Goal: Task Accomplishment & Management: Manage account settings

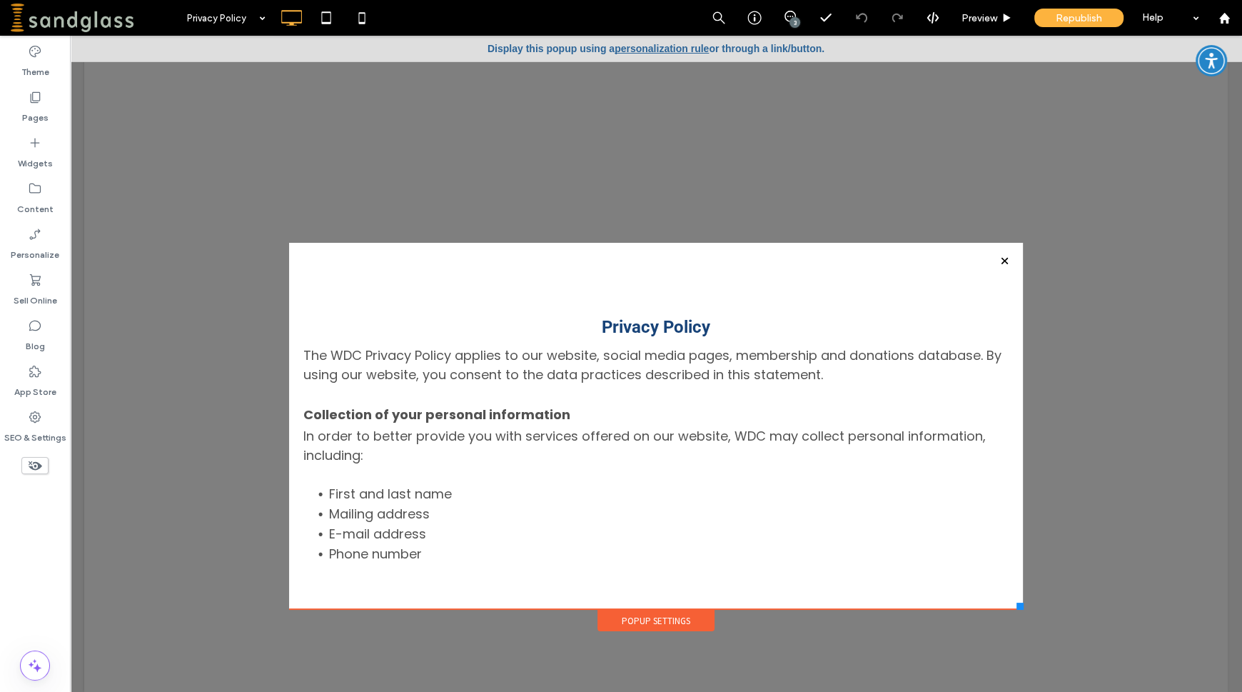
scroll to position [530, 0]
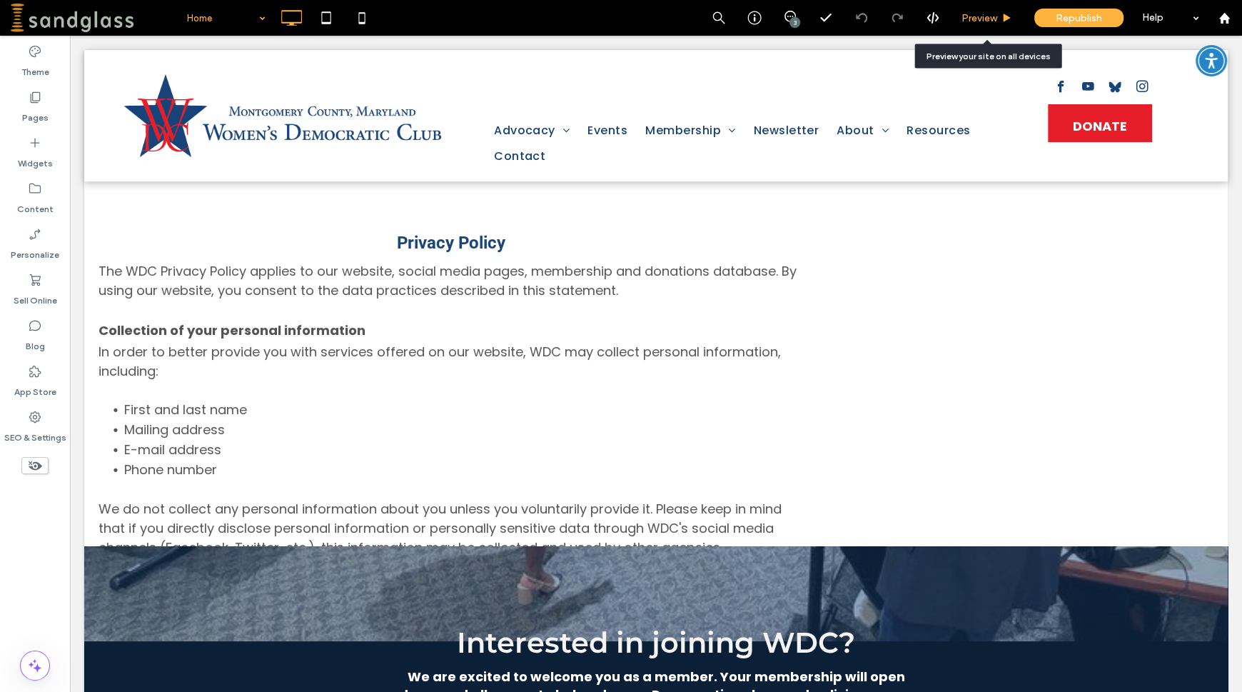
click at [970, 19] on span "Preview" at bounding box center [980, 18] width 36 height 12
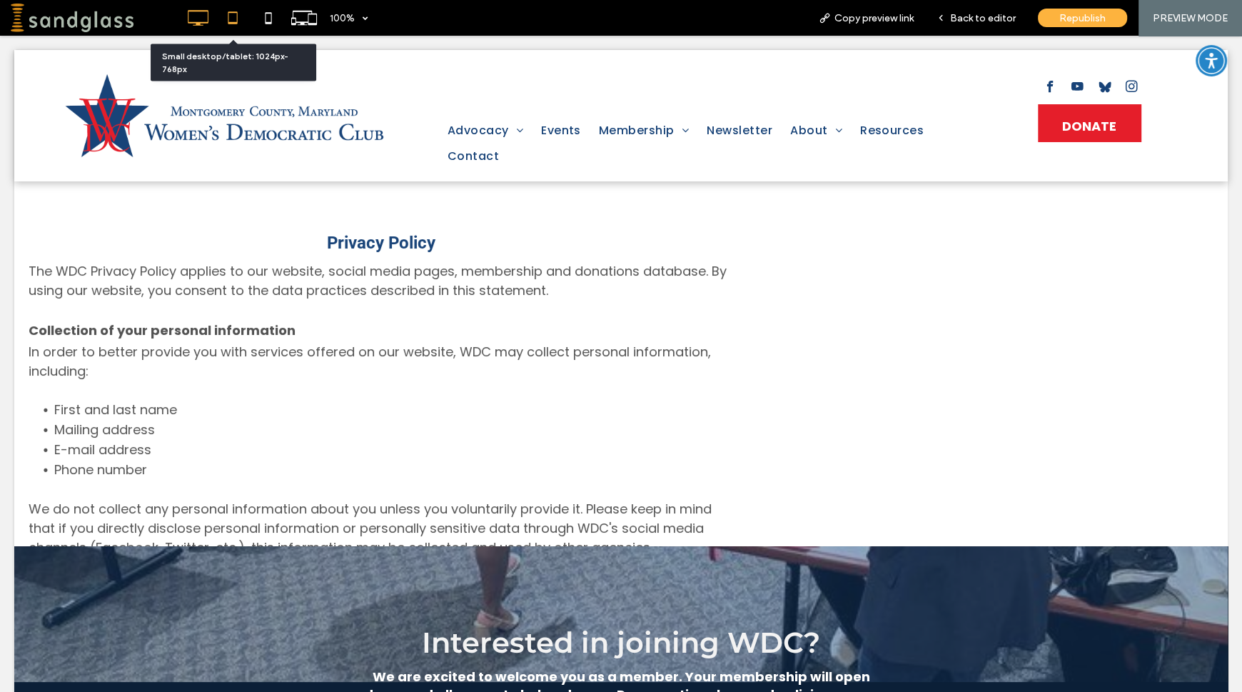
click at [236, 26] on icon at bounding box center [233, 18] width 29 height 29
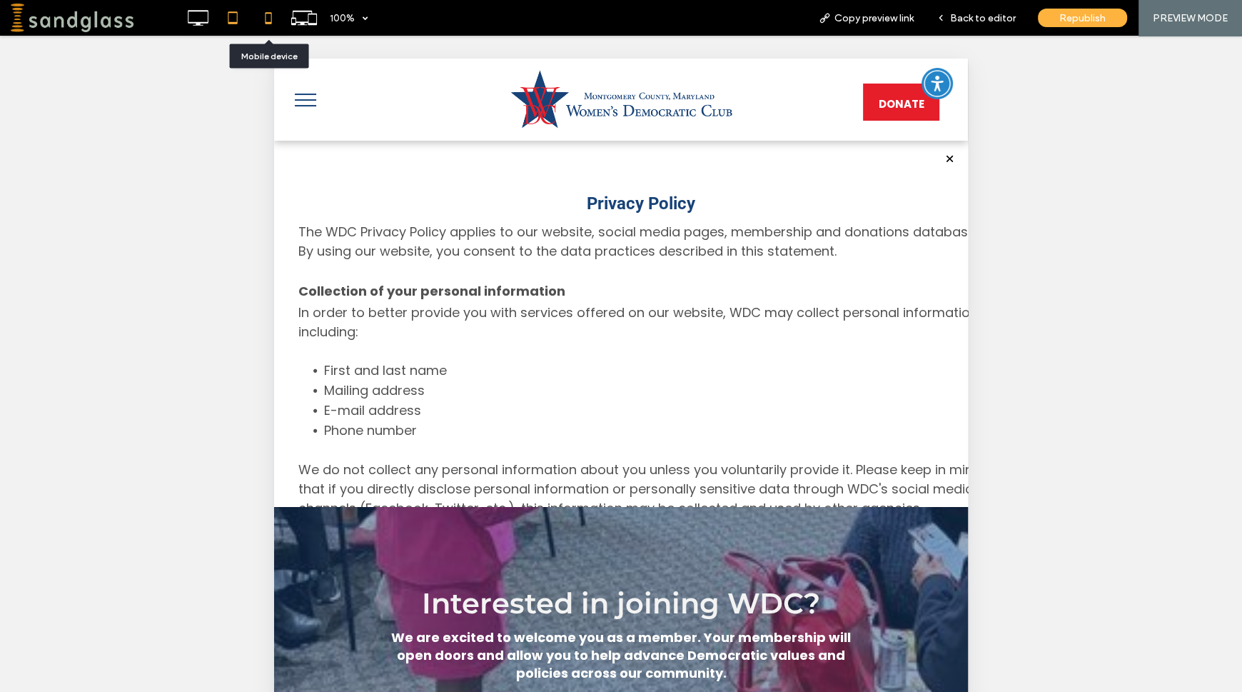
click at [271, 25] on icon at bounding box center [268, 18] width 29 height 29
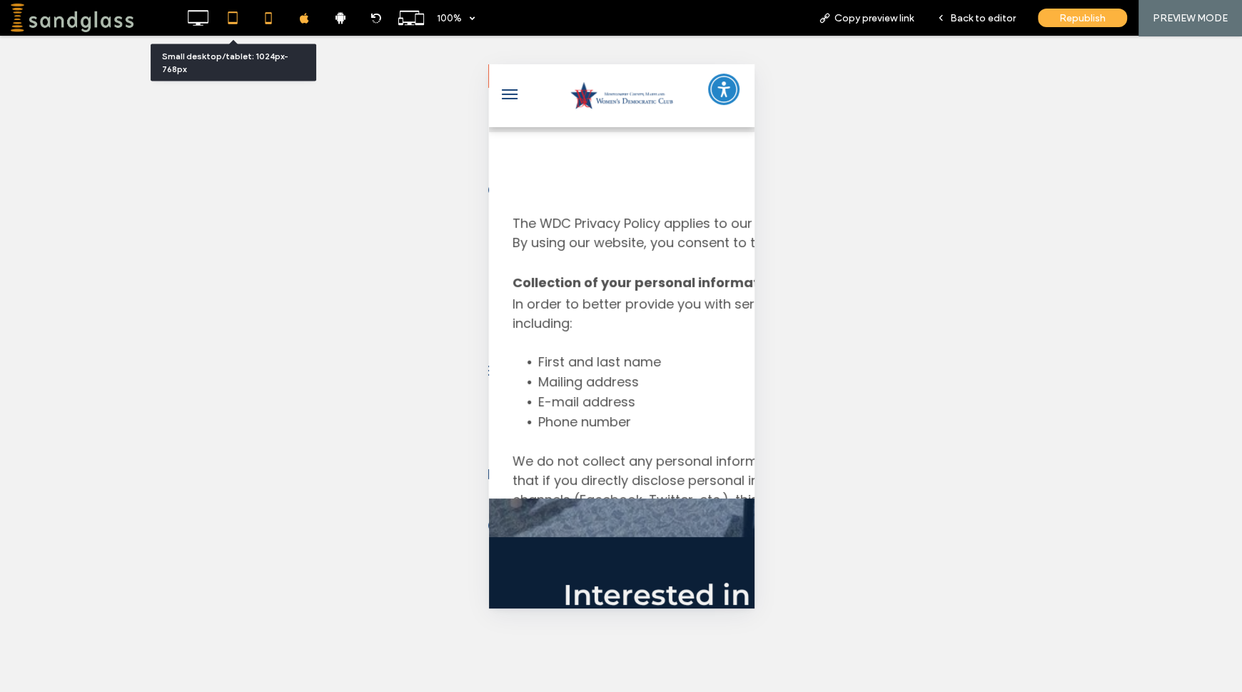
click at [237, 16] on use at bounding box center [233, 17] width 9 height 12
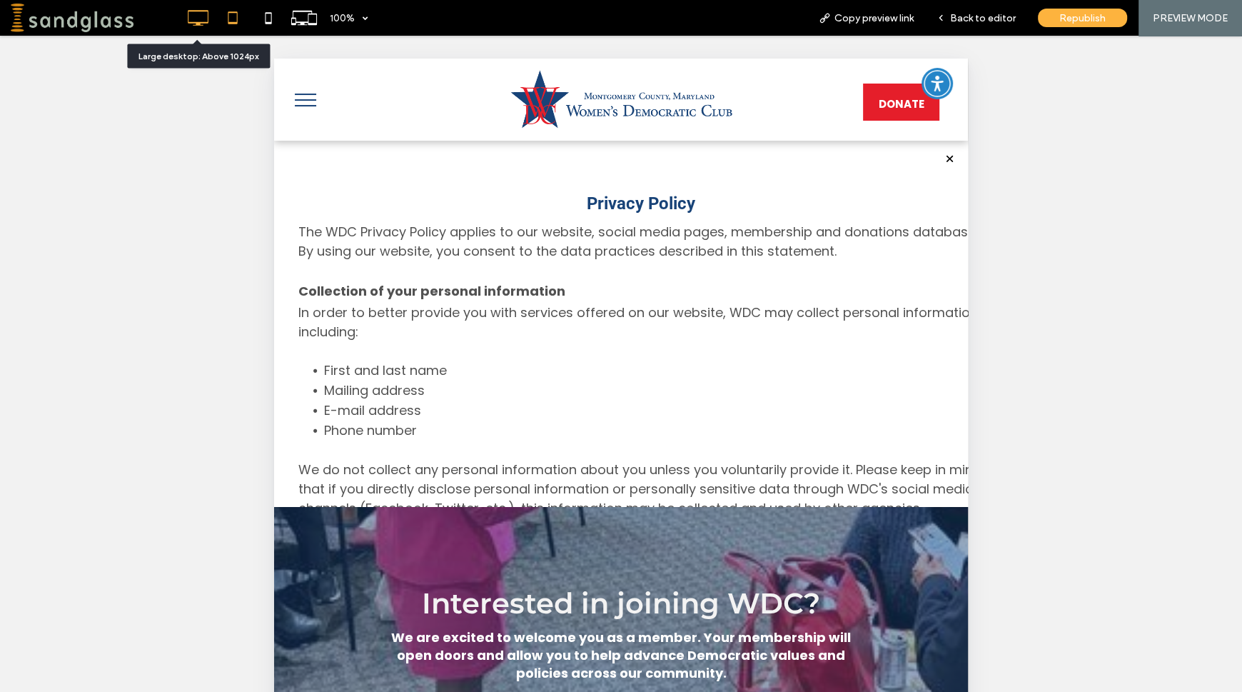
click at [191, 20] on icon at bounding box center [198, 18] width 29 height 29
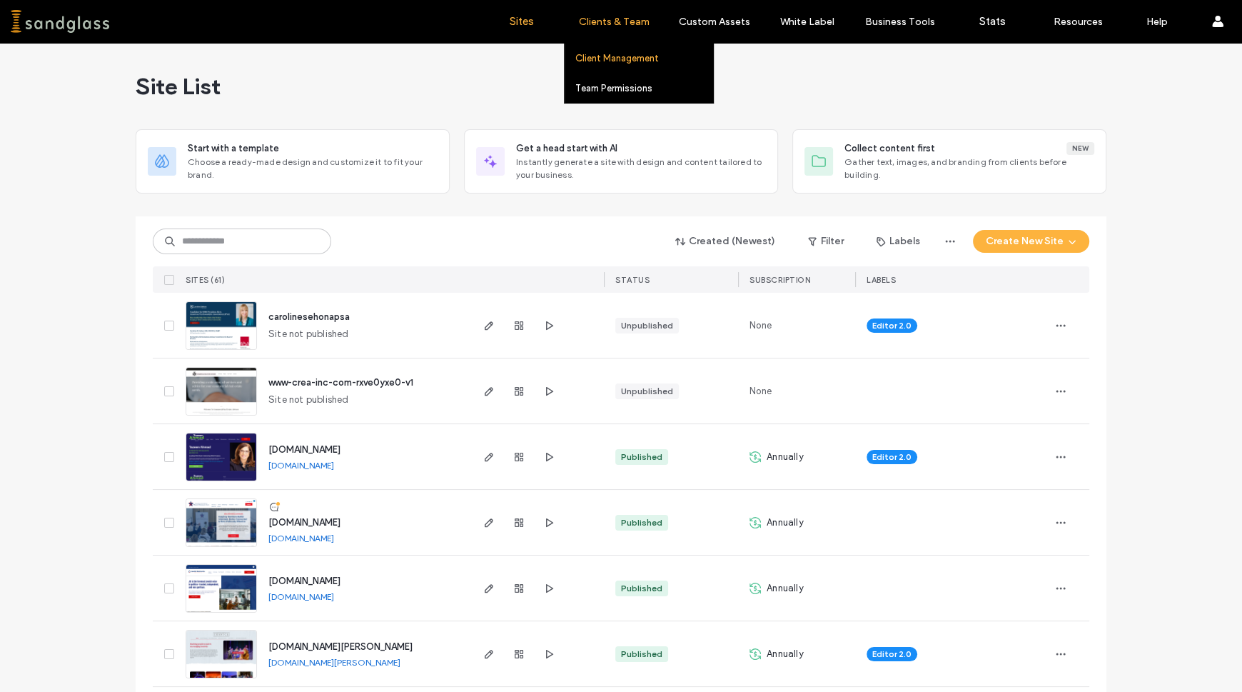
click at [624, 59] on label "Client Management" at bounding box center [618, 58] width 84 height 11
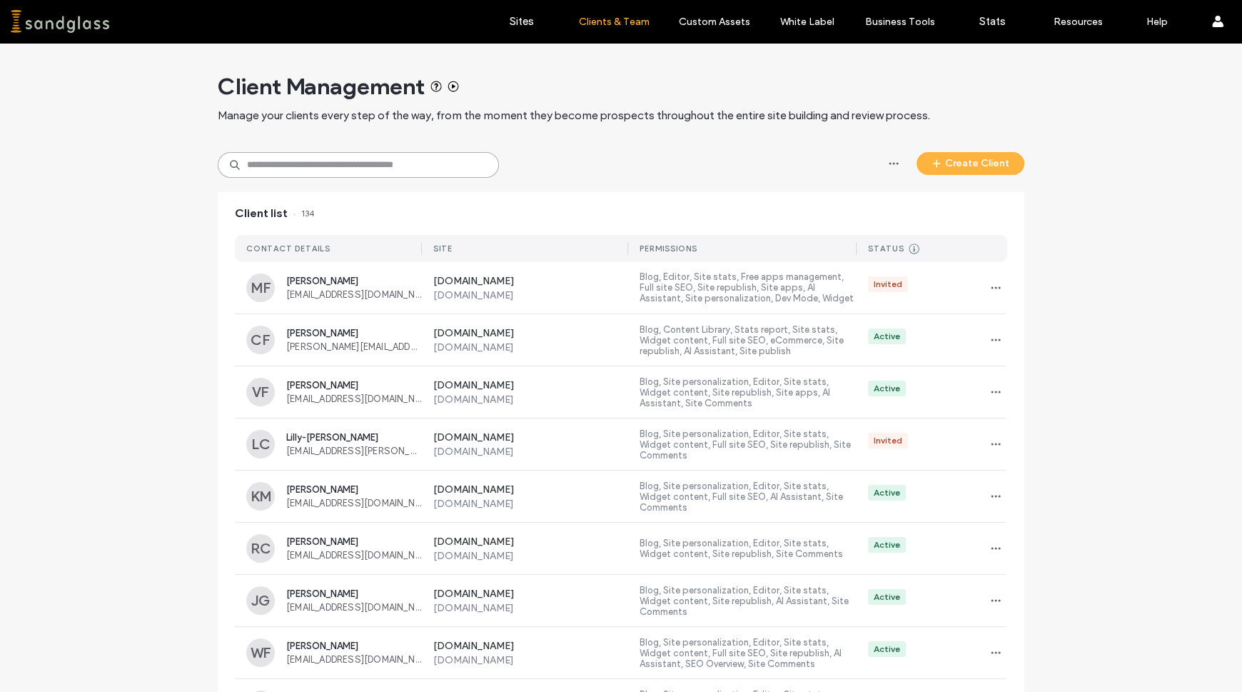
click at [377, 157] on input at bounding box center [358, 165] width 281 height 26
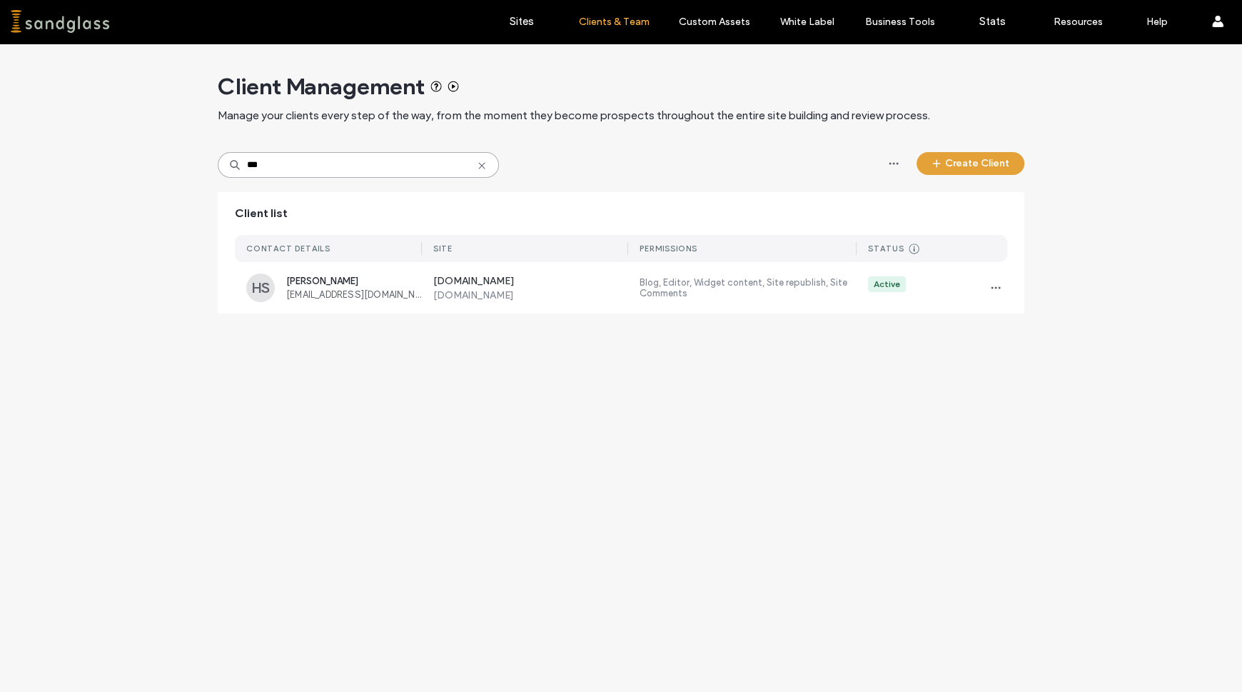
type input "***"
click at [998, 166] on button "Create Client" at bounding box center [971, 163] width 108 height 23
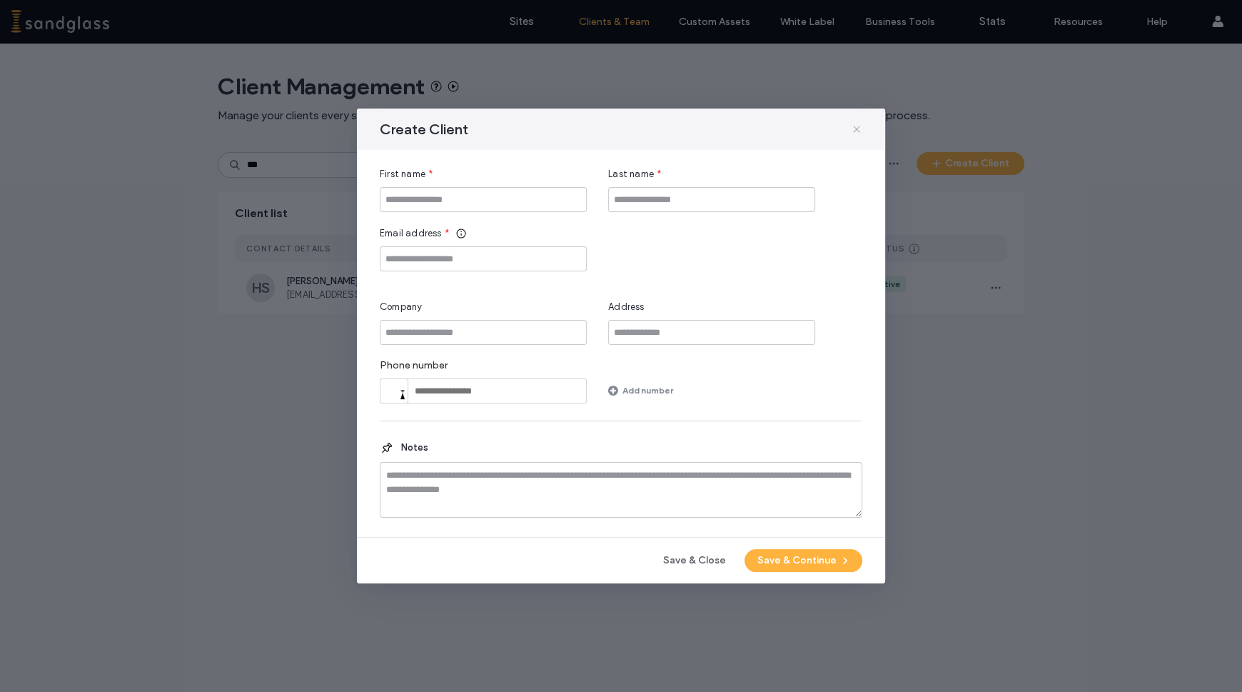
click at [855, 131] on icon at bounding box center [856, 129] width 11 height 11
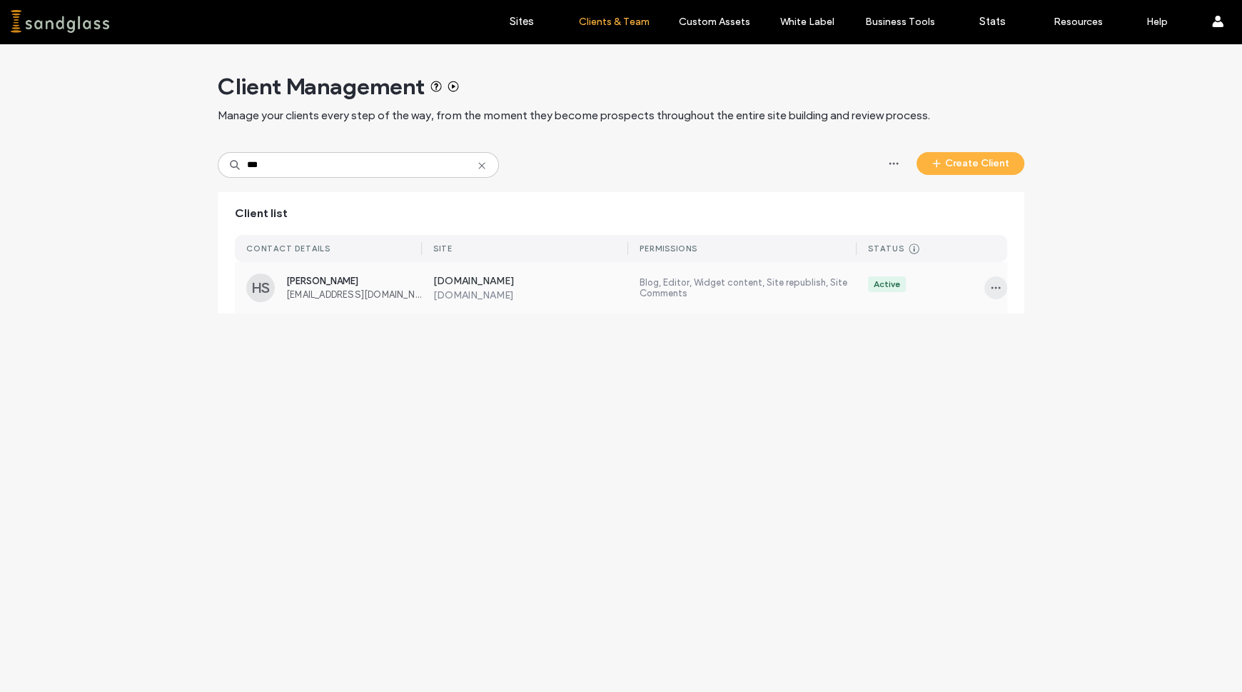
click at [995, 282] on icon "button" at bounding box center [995, 287] width 11 height 11
click at [1019, 321] on span "Sites & Permissions" at bounding box center [1056, 325] width 84 height 14
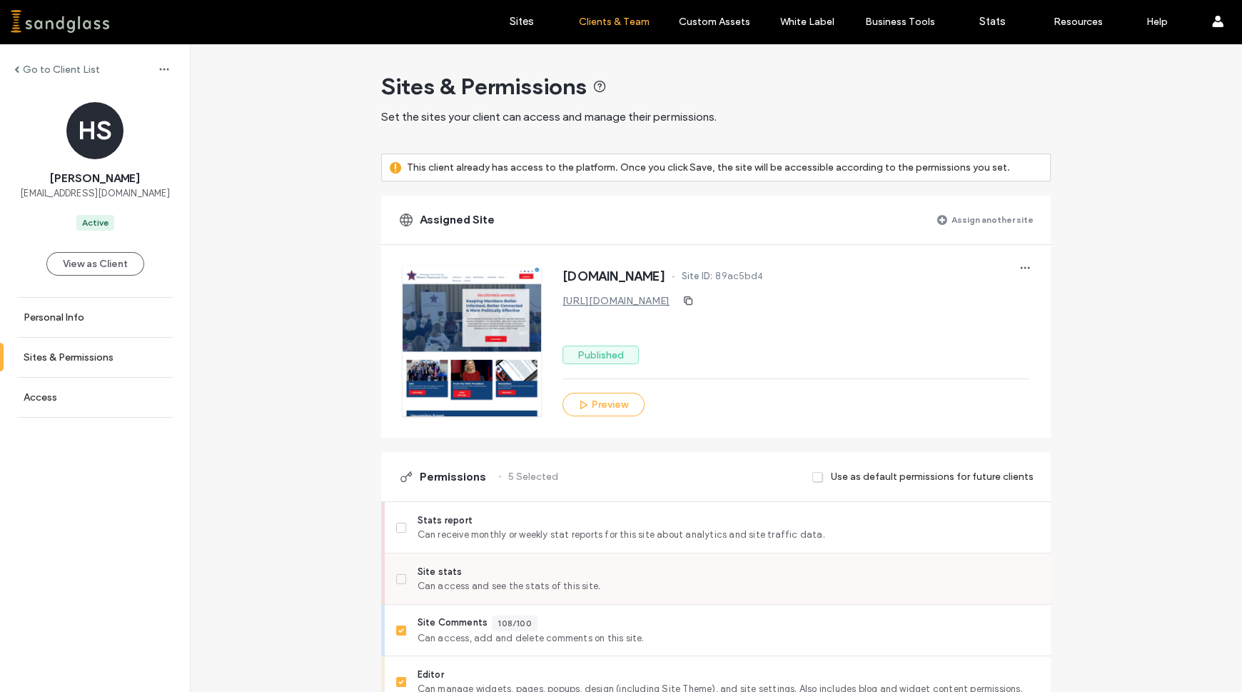
click at [406, 572] on label "Site stats Can access and see the stats of this site." at bounding box center [717, 579] width 643 height 29
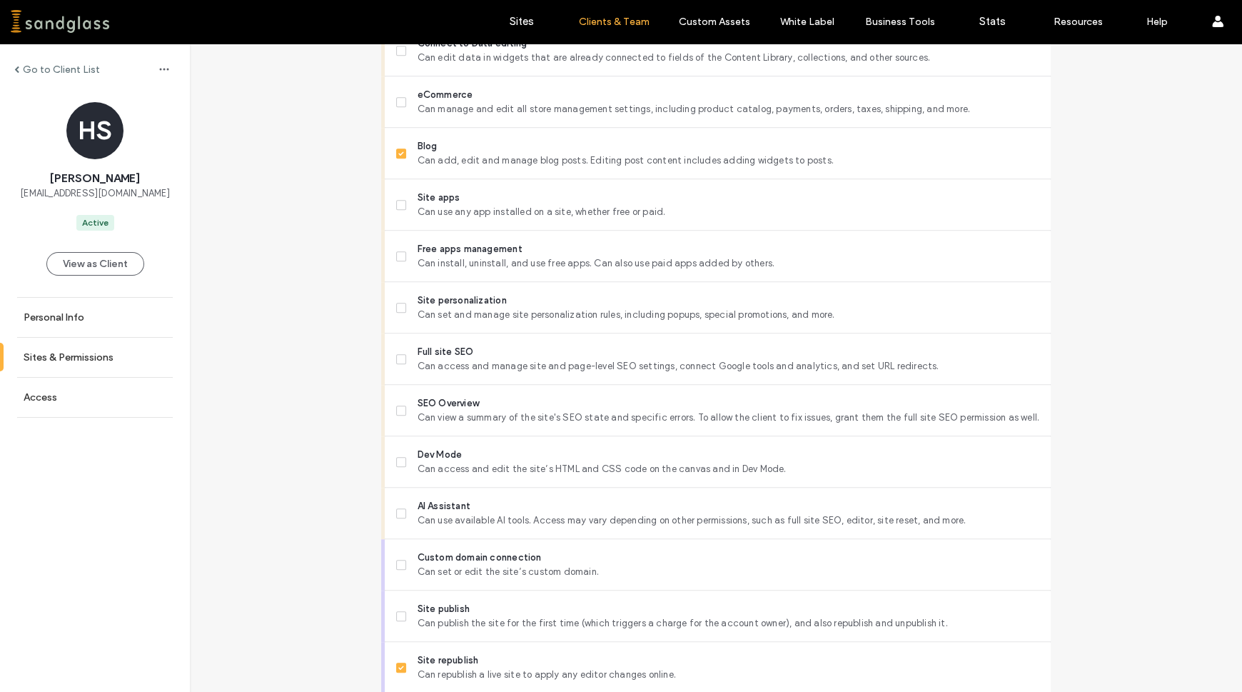
scroll to position [935, 0]
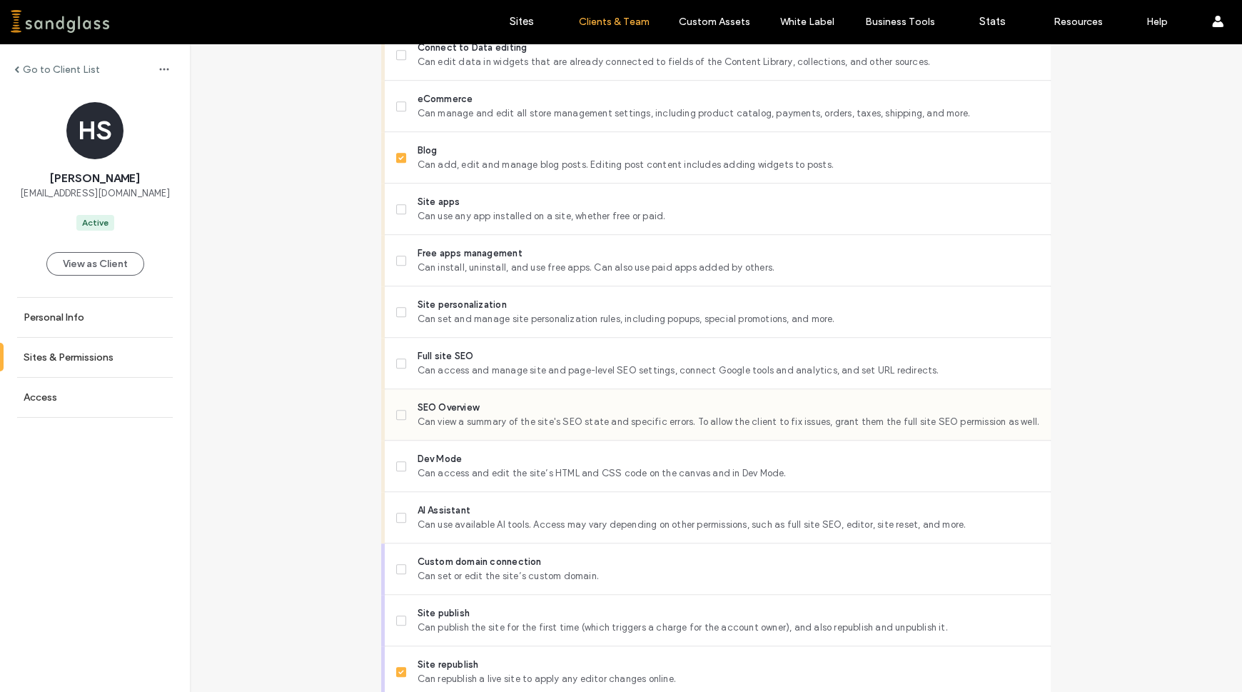
click at [399, 418] on label "SEO Overview Can view a summary of the site's SEO state and specific errors. To…" at bounding box center [717, 415] width 643 height 29
click at [398, 517] on icon at bounding box center [401, 518] width 6 height 4
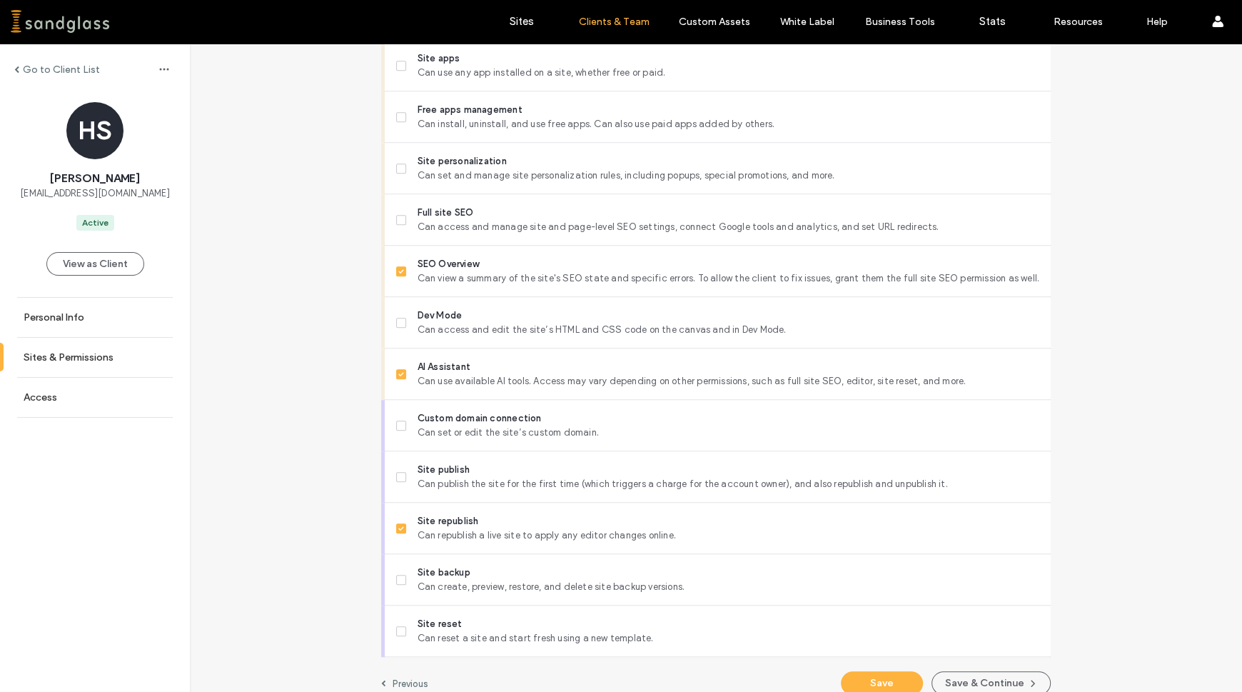
scroll to position [1095, 0]
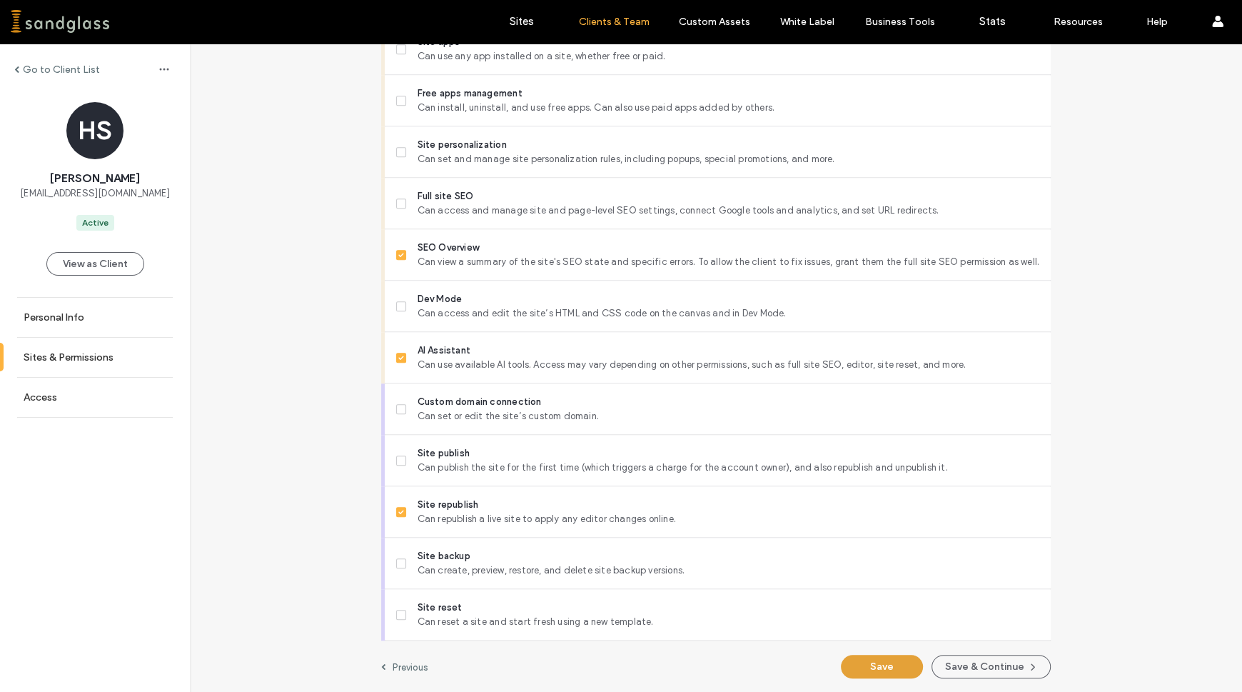
click at [900, 676] on button "Save" at bounding box center [882, 667] width 82 height 24
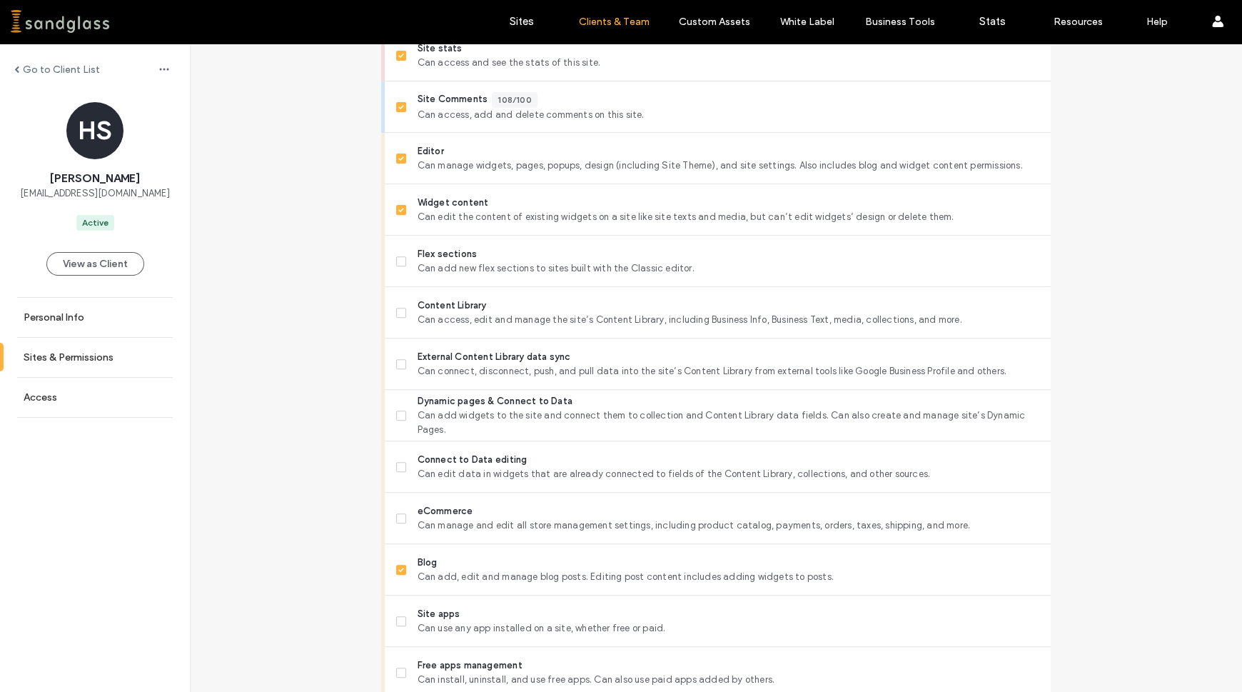
click at [73, 71] on label "Go to Client List" at bounding box center [61, 70] width 77 height 12
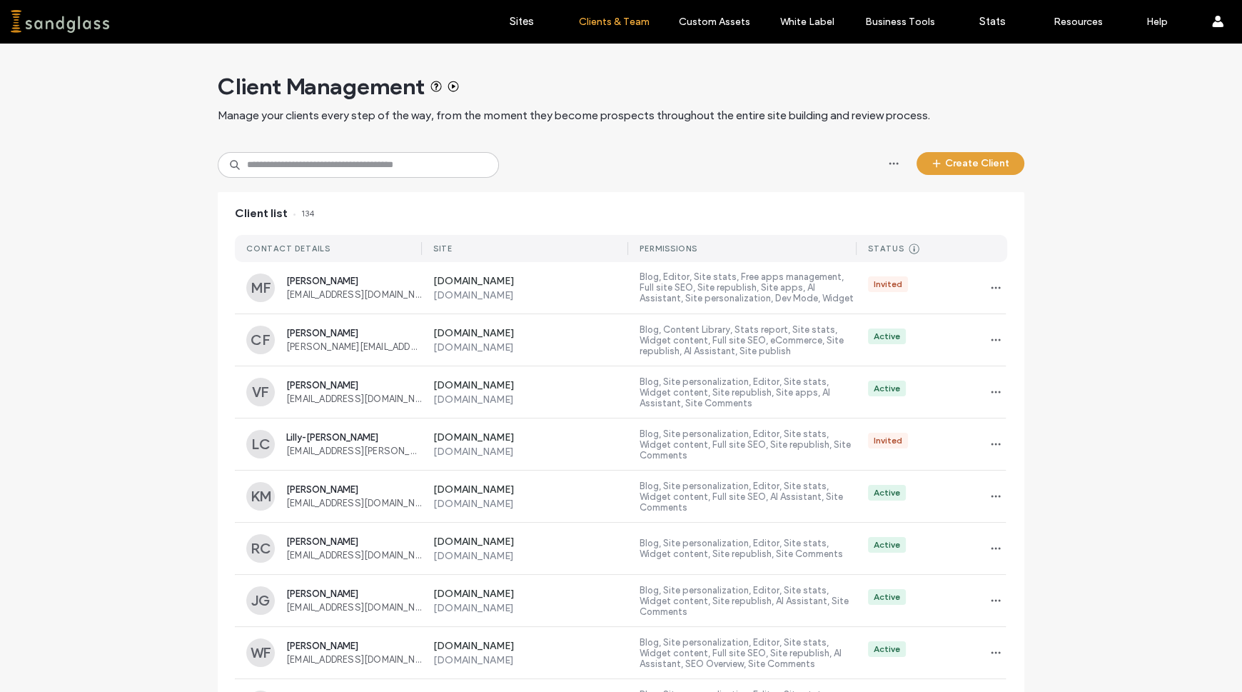
click at [969, 166] on button "Create Client" at bounding box center [971, 163] width 108 height 23
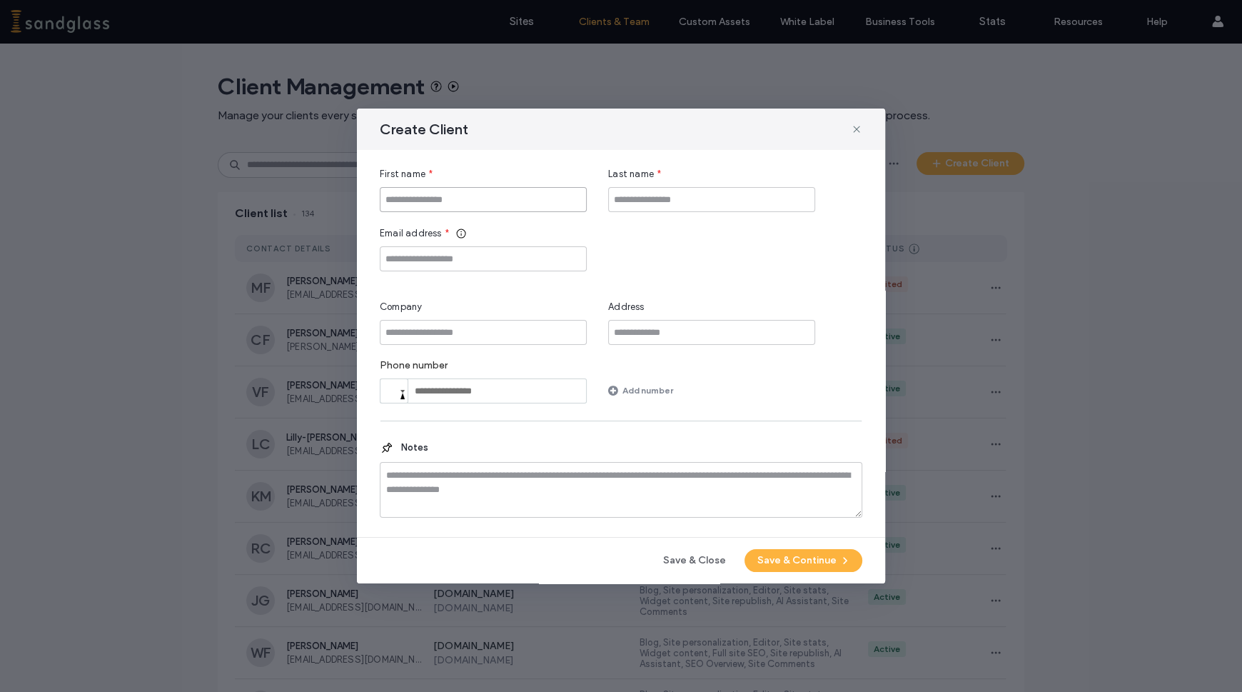
click at [527, 198] on input "First name" at bounding box center [483, 199] width 207 height 25
type input "****"
type input "******"
click at [858, 126] on icon at bounding box center [856, 129] width 11 height 11
